Goal: Information Seeking & Learning: Learn about a topic

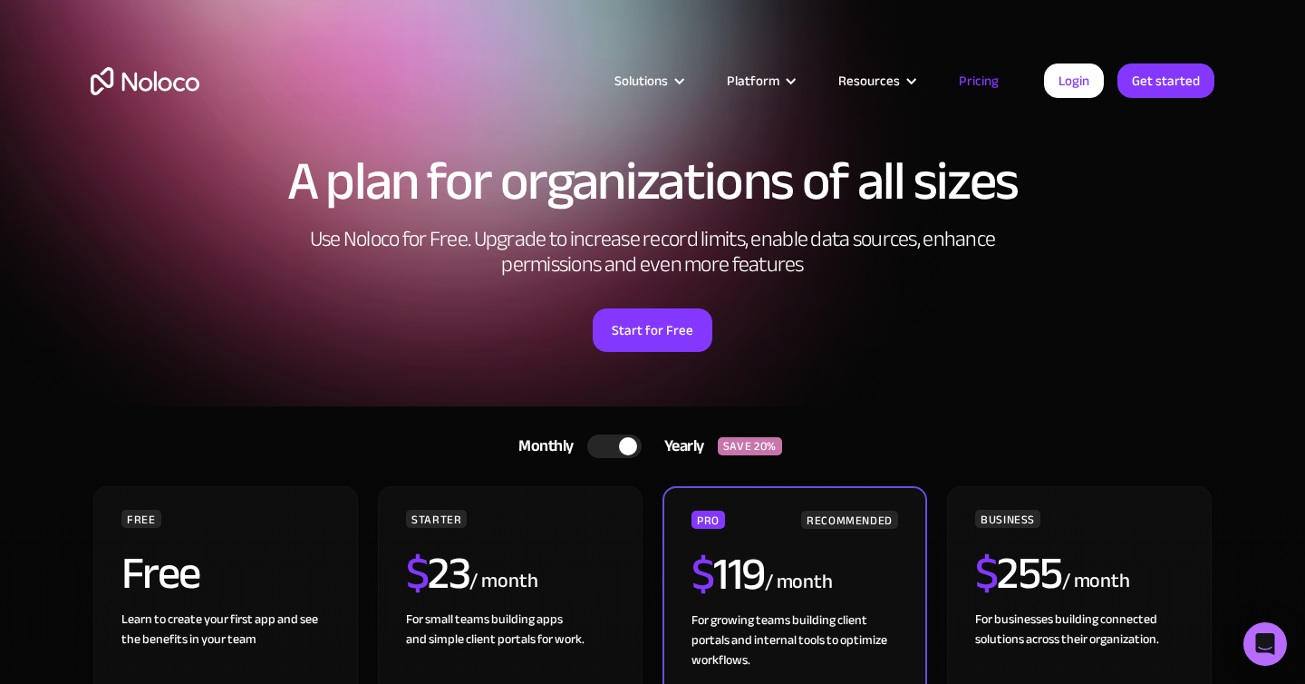
click at [106, 74] on img "home" at bounding box center [145, 81] width 109 height 28
